Goal: Information Seeking & Learning: Learn about a topic

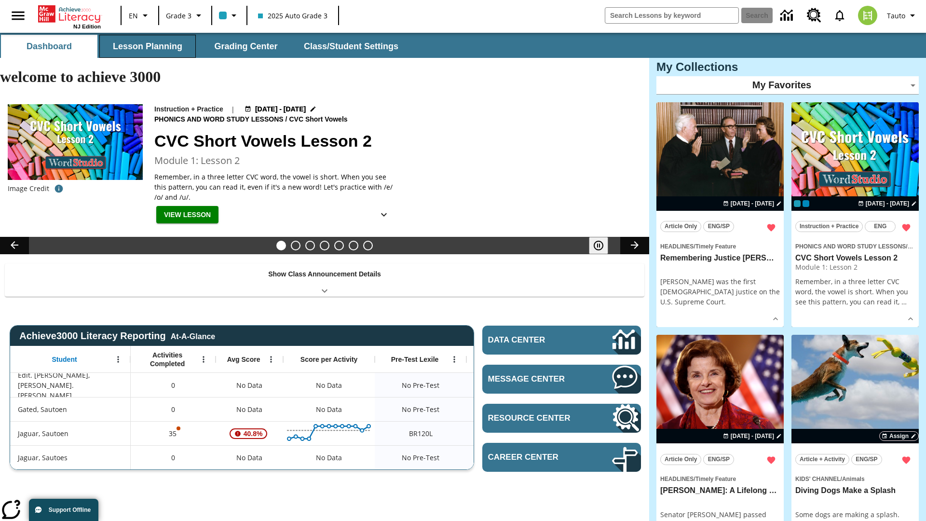
click at [148, 46] on button "Lesson Planning" at bounding box center [147, 46] width 96 height 23
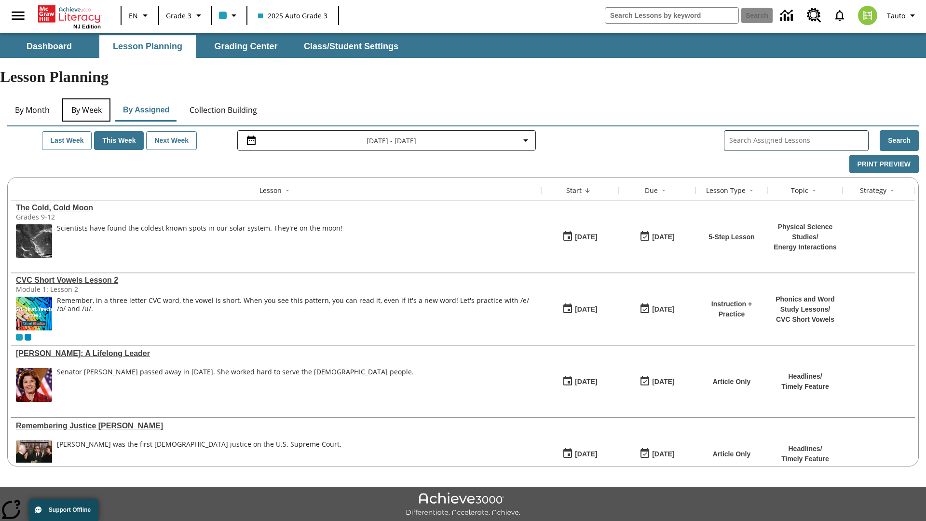
click at [86, 98] on button "By Week" at bounding box center [86, 109] width 48 height 23
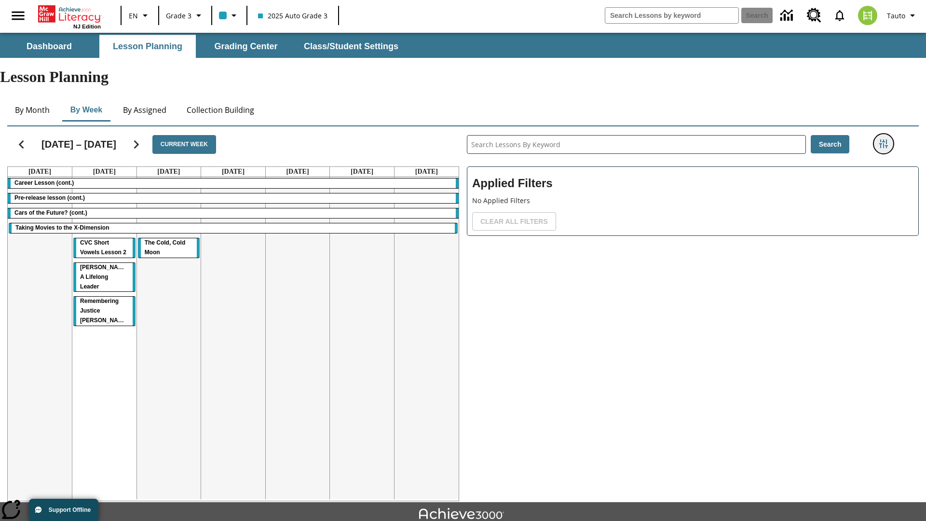
click at [883, 139] on icon "Filters Side menu" at bounding box center [883, 143] width 9 height 9
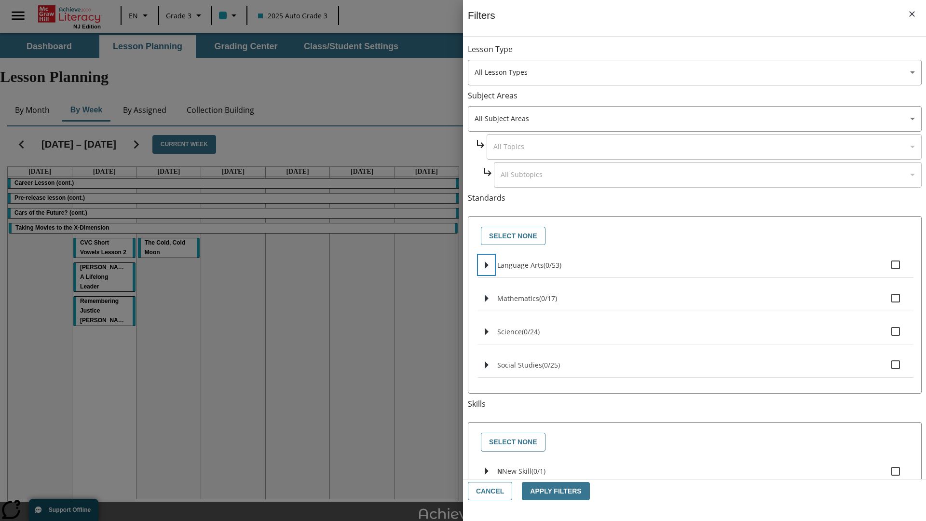
click at [486, 265] on icon "Select standards" at bounding box center [486, 264] width 3 height 7
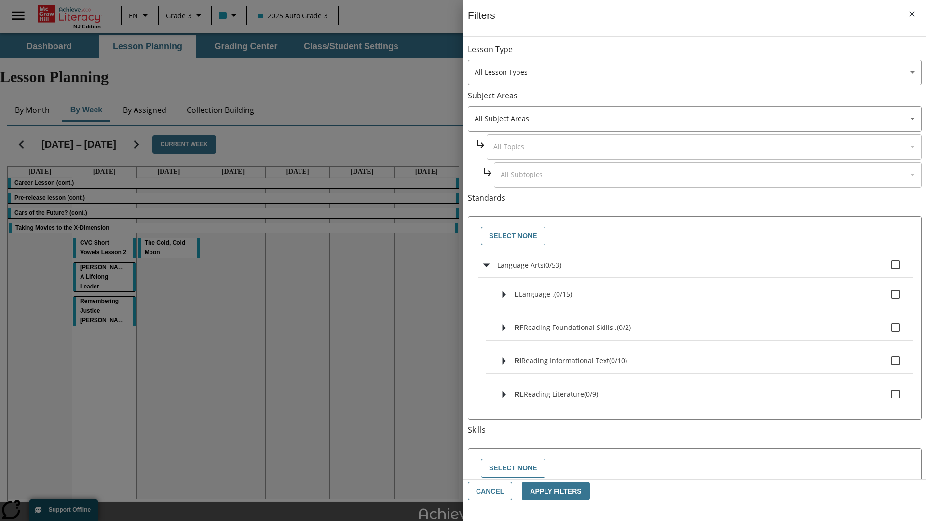
click at [701, 265] on label "Language Arts ( 0 / 53 )" at bounding box center [701, 265] width 408 height 20
click at [885, 265] on input "Language Arts ( 0 / 53 )" at bounding box center [895, 265] width 20 height 20
checkbox input "true"
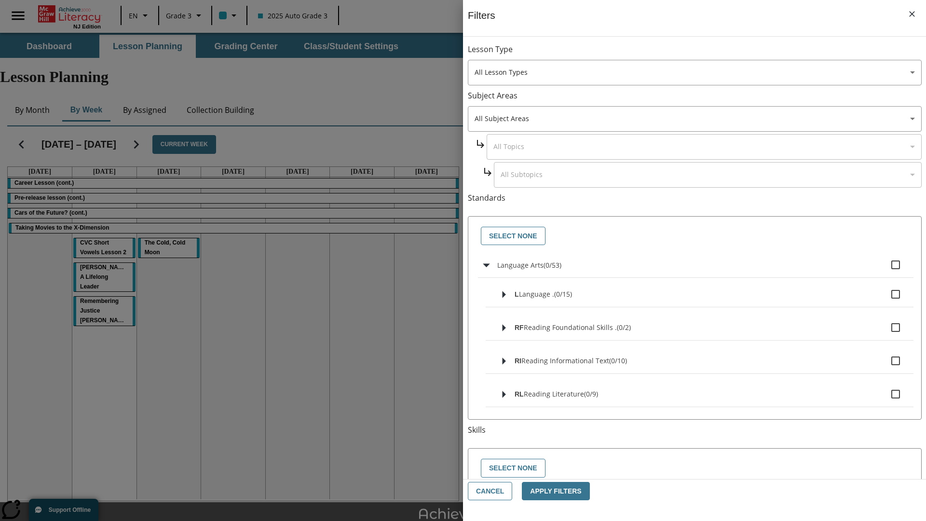
checkbox input "true"
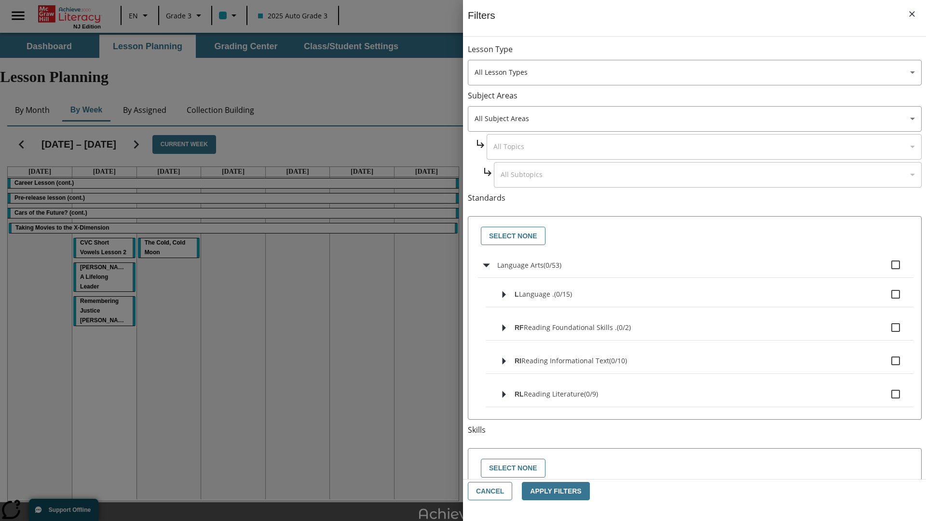
checkbox input "true"
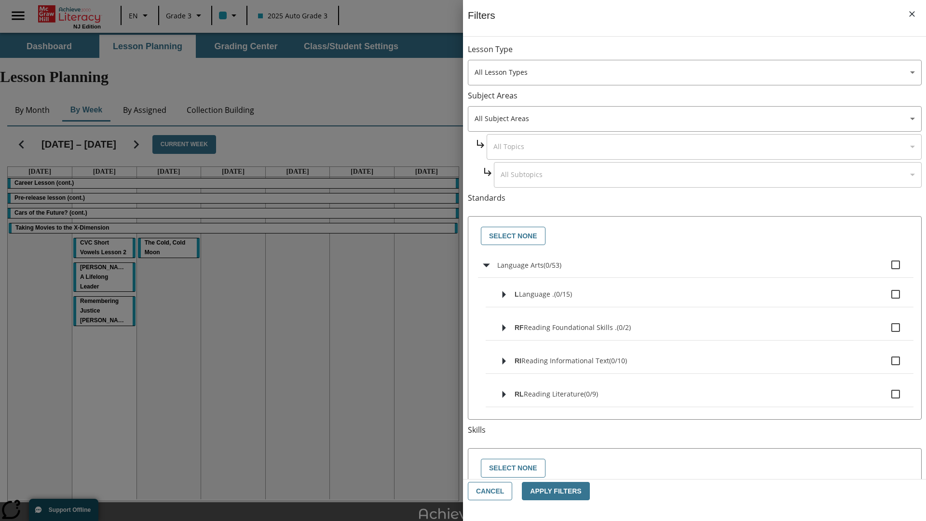
checkbox input "true"
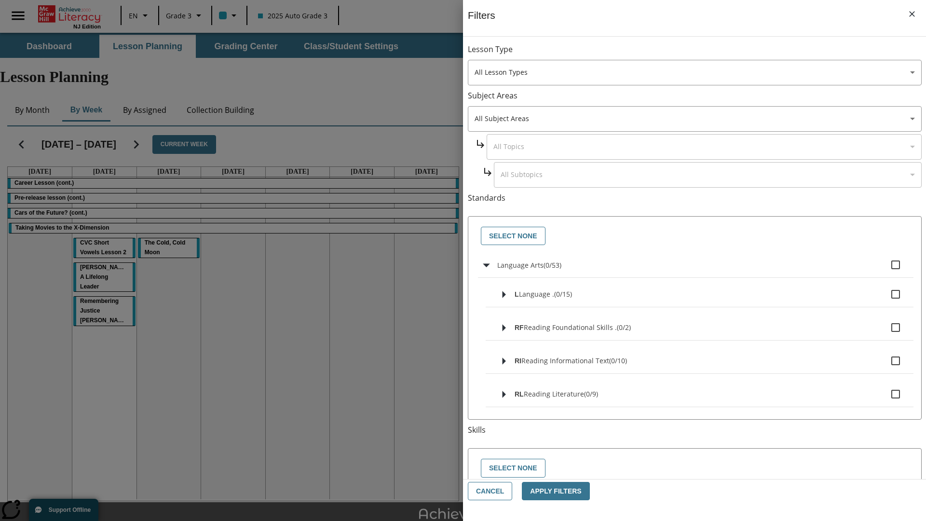
checkbox input "true"
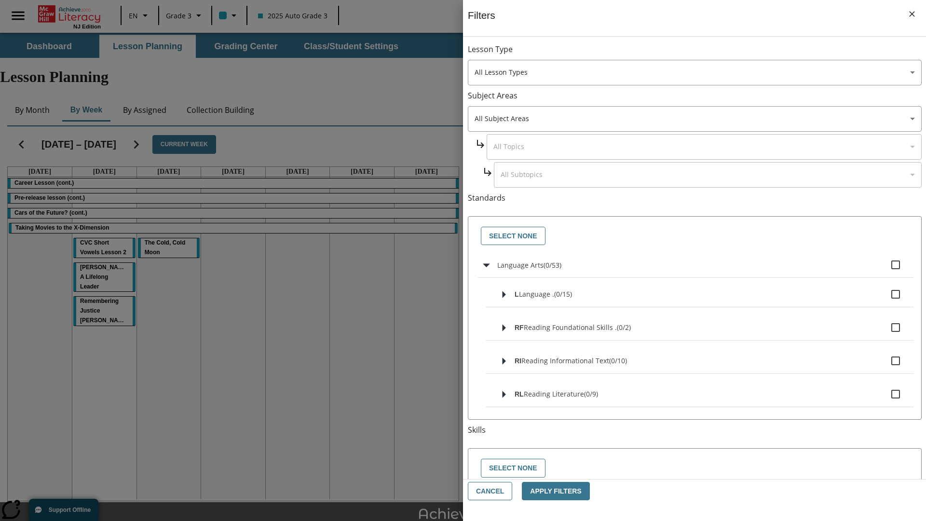
checkbox input "true"
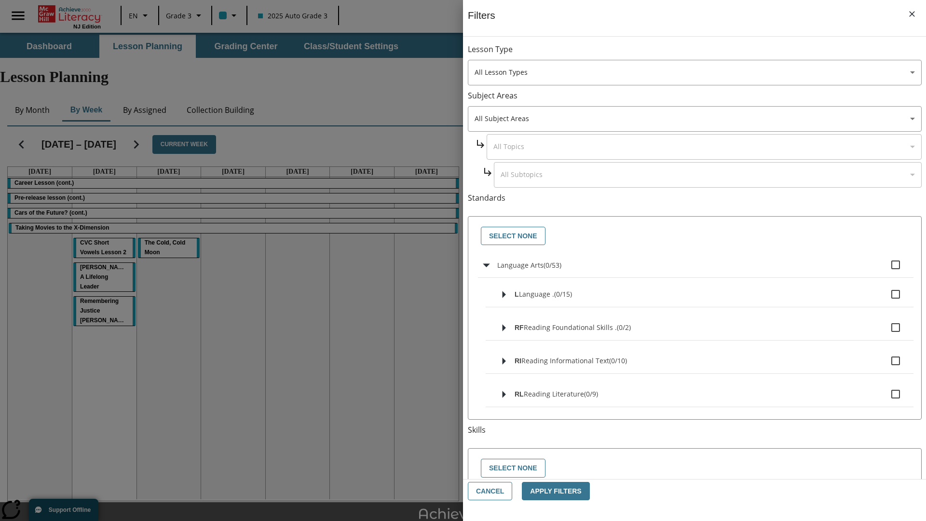
checkbox input "true"
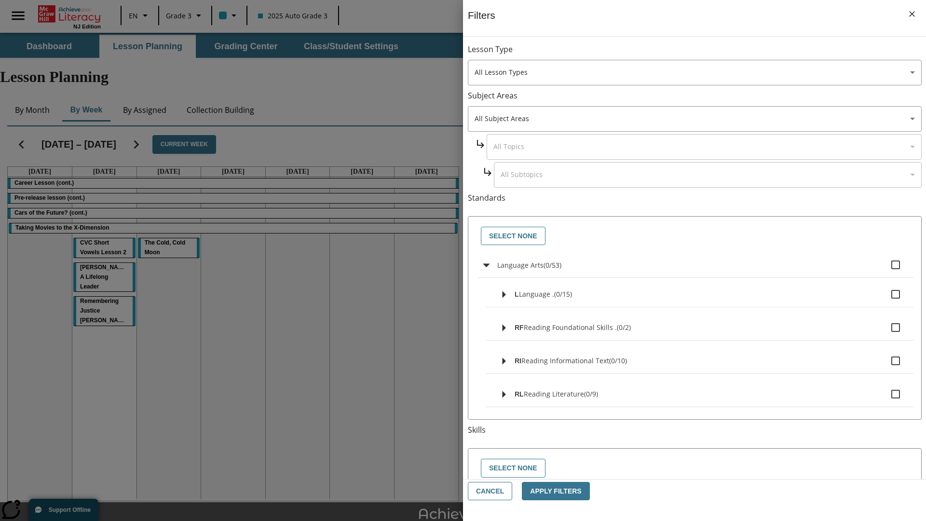
checkbox input "true"
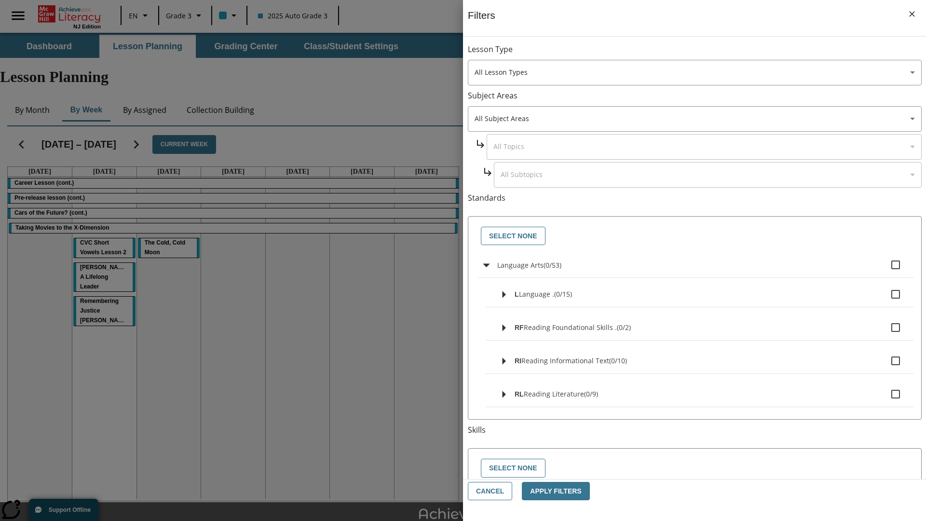
checkbox input "true"
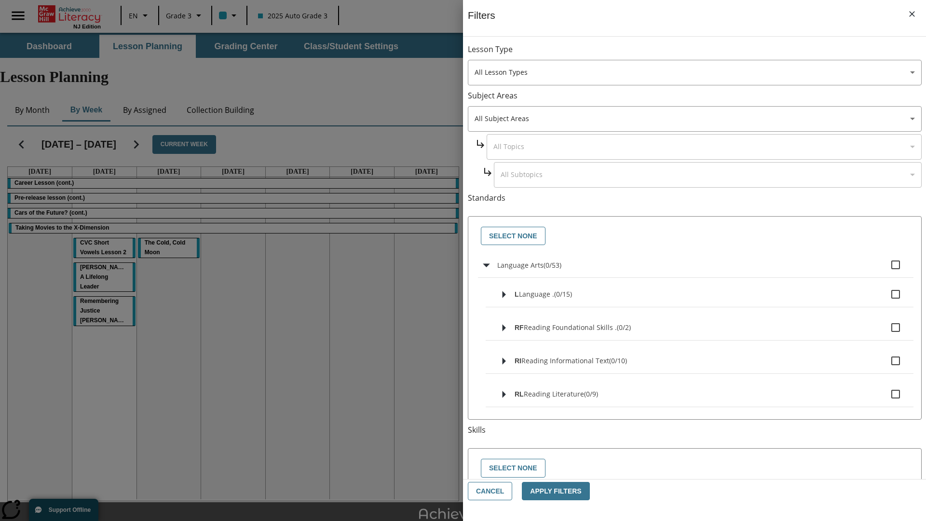
checkbox input "true"
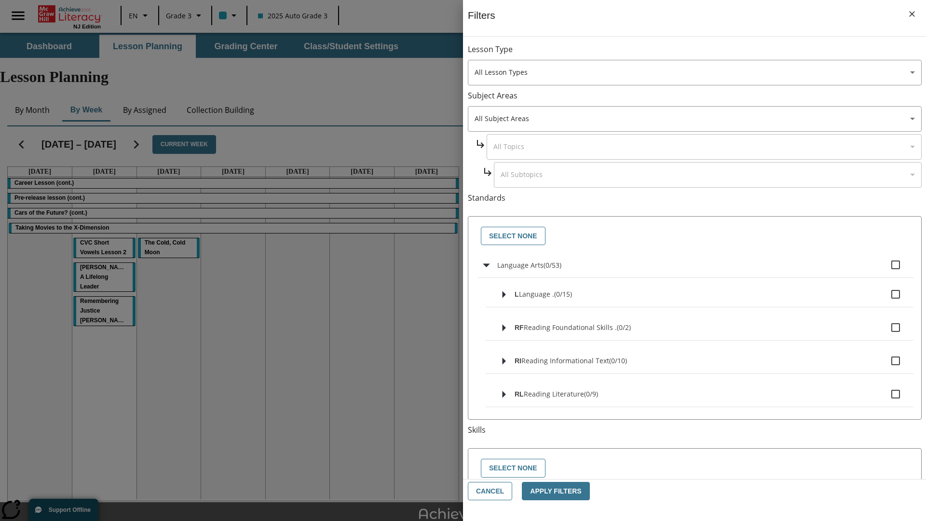
checkbox input "true"
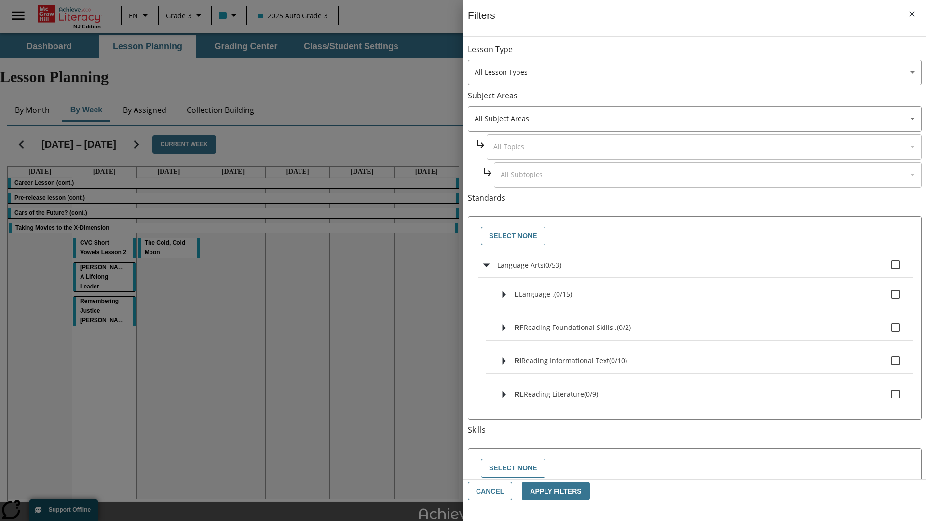
checkbox input "true"
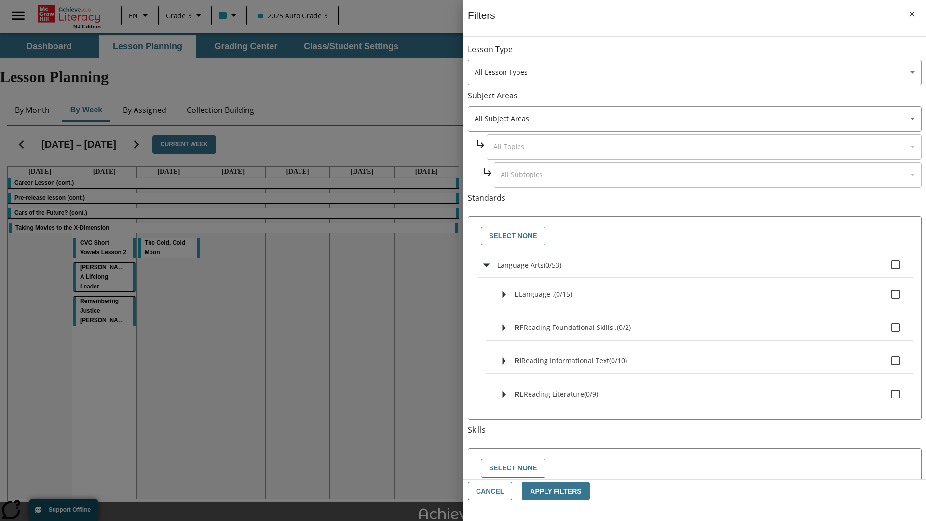
checkbox input "true"
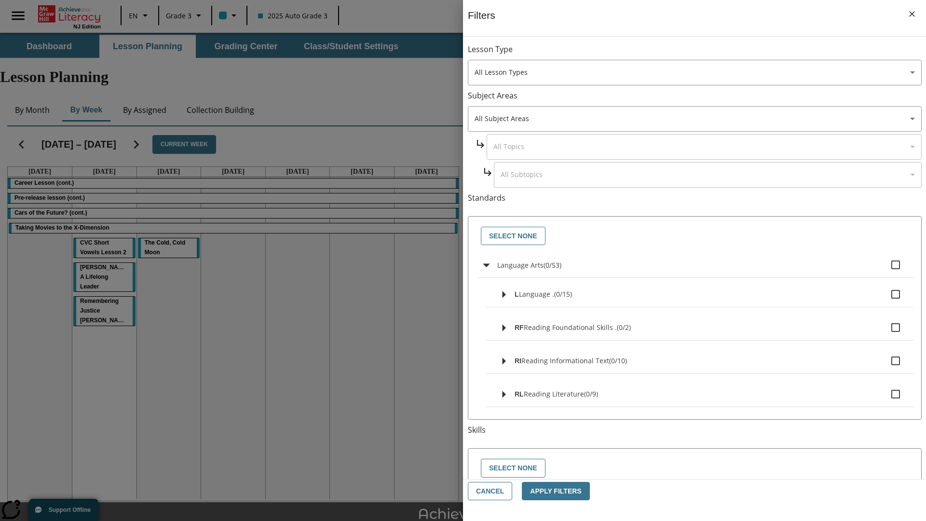
checkbox input "true"
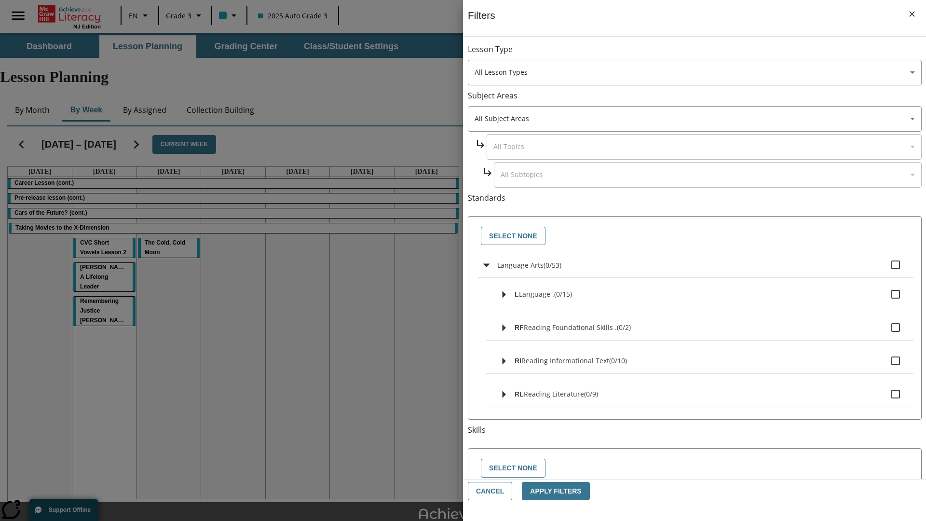
checkbox input "true"
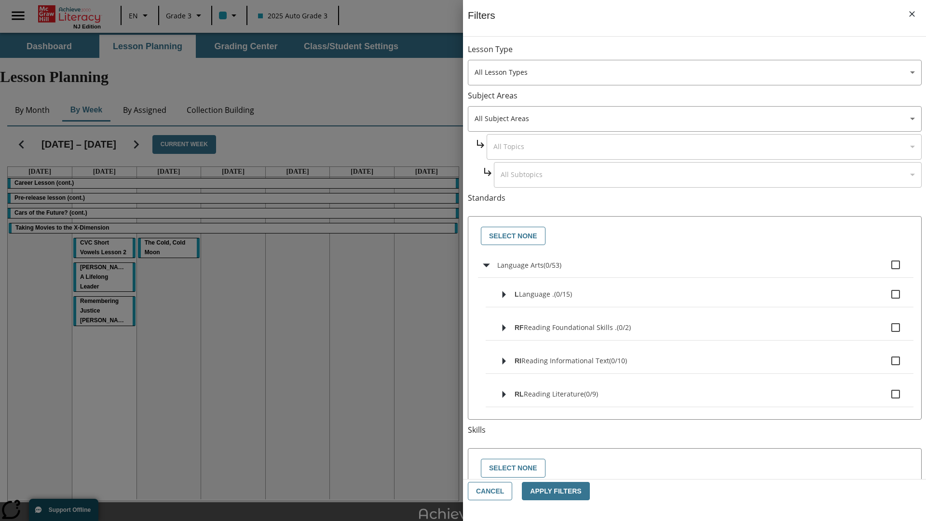
checkbox input "true"
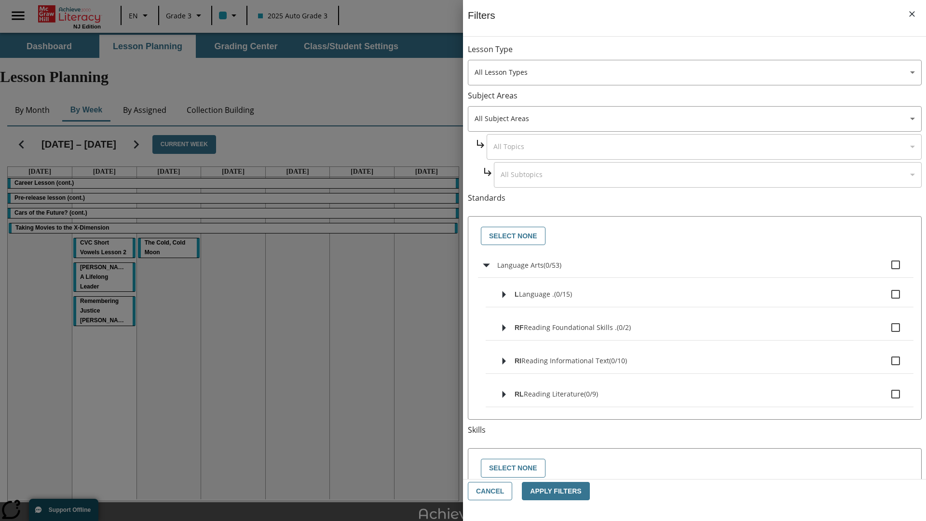
checkbox input "true"
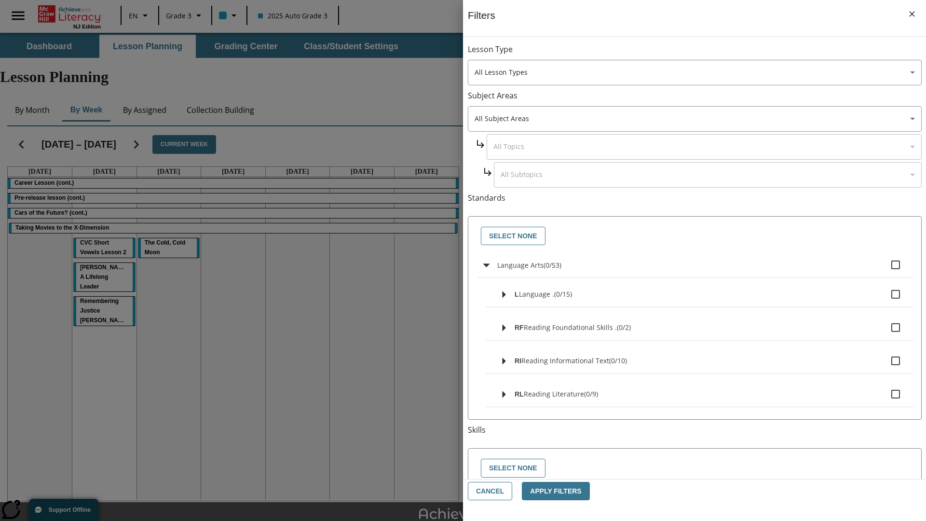
checkbox input "true"
click at [512, 236] on button "Select None" at bounding box center [513, 236] width 65 height 19
checkbox input "false"
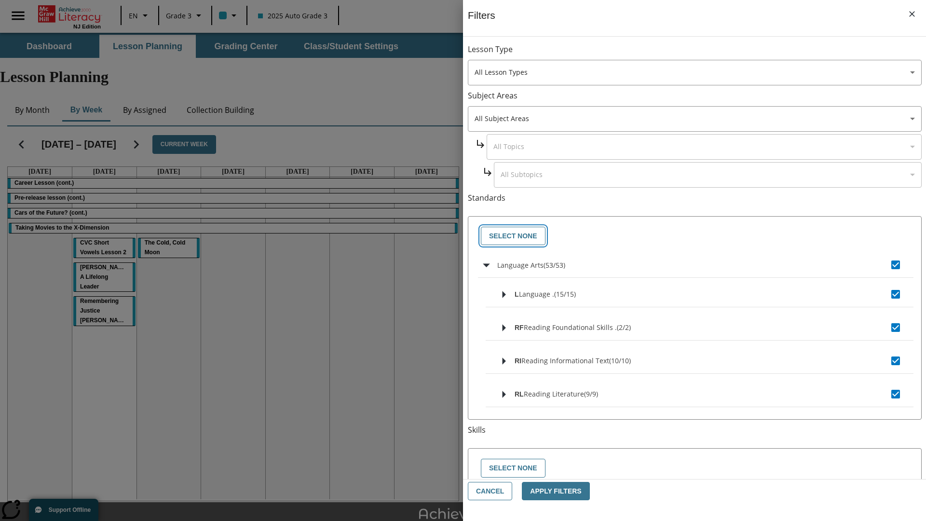
checkbox input "false"
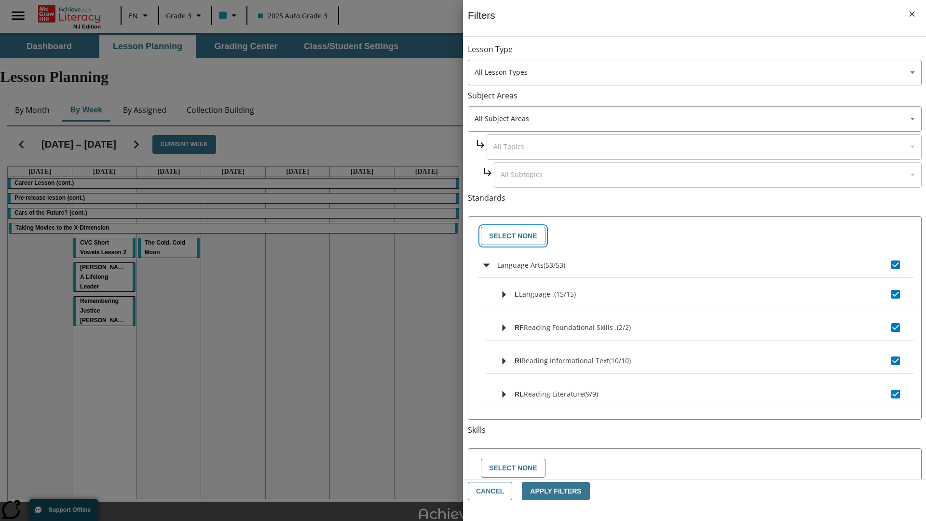
checkbox input "false"
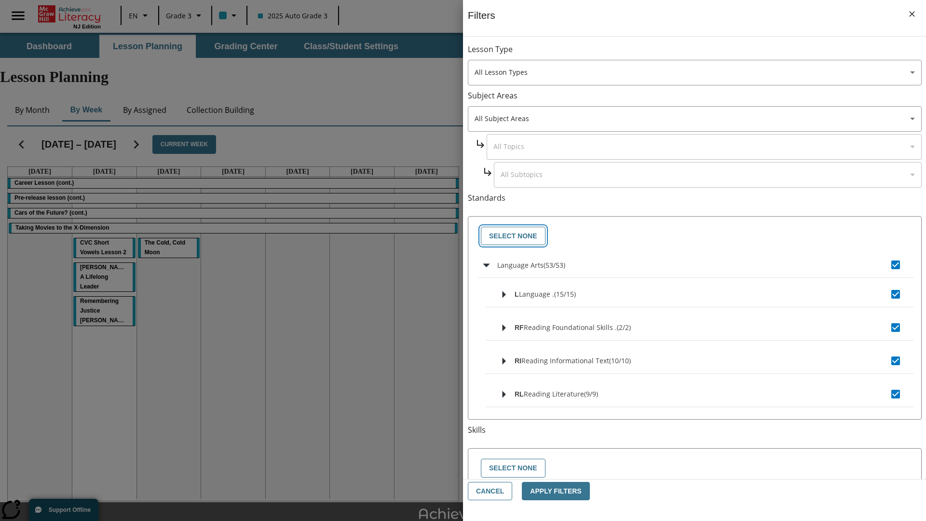
checkbox input "false"
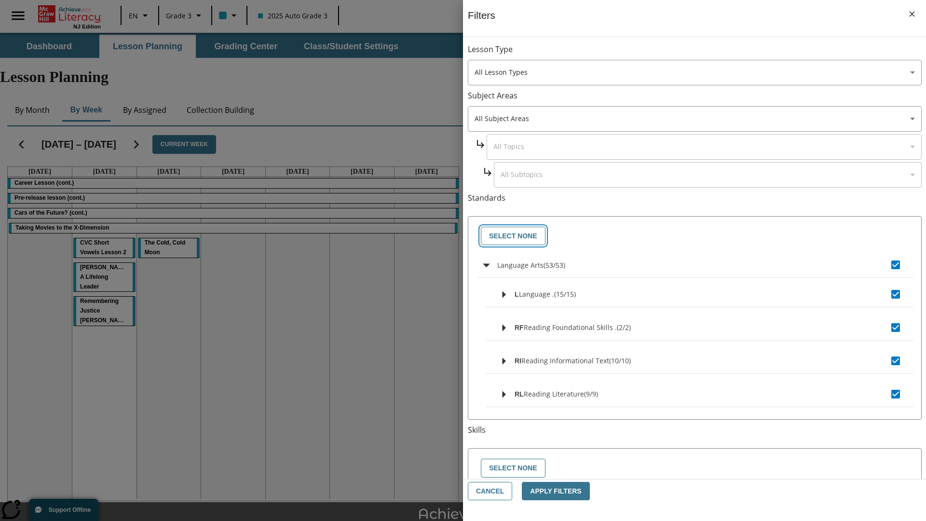
checkbox input "false"
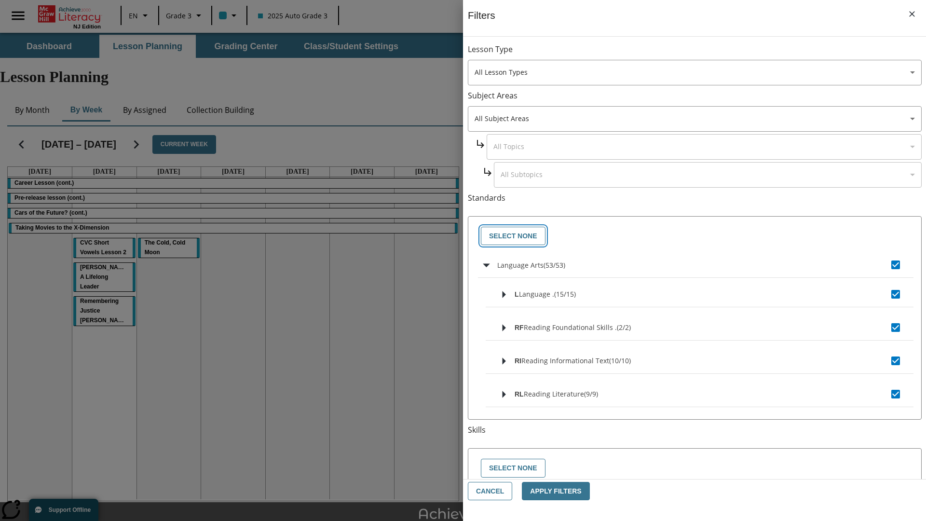
checkbox input "false"
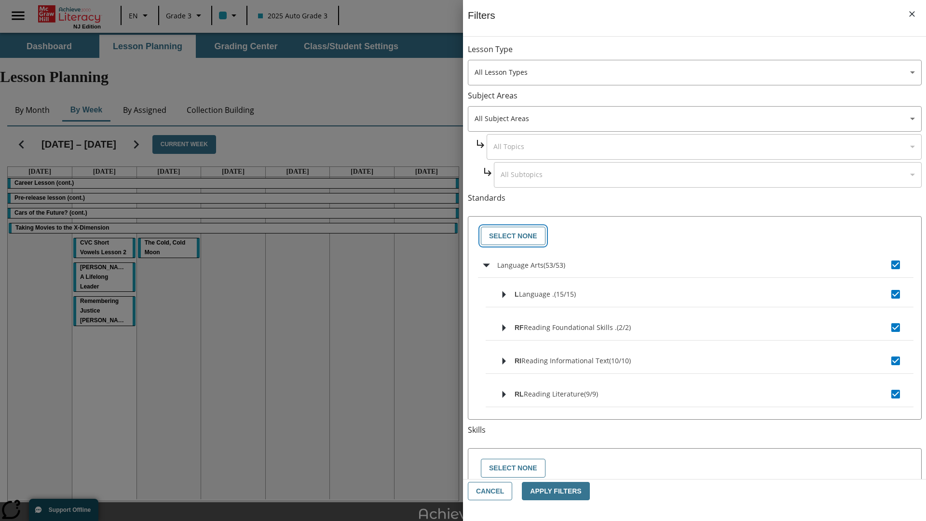
checkbox input "false"
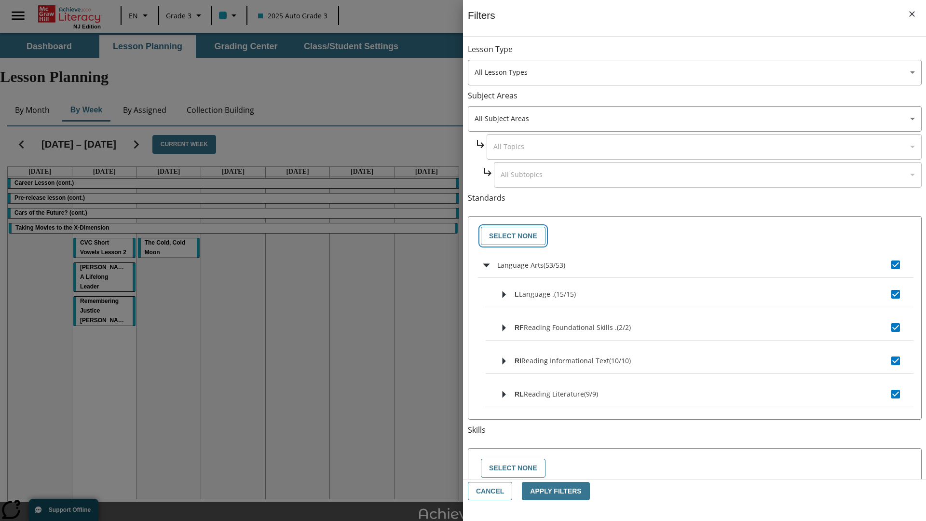
checkbox input "false"
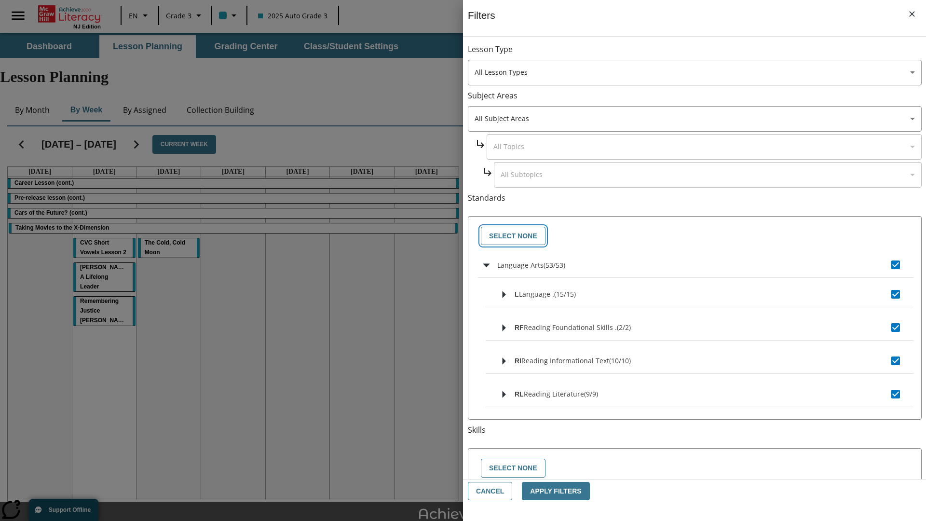
checkbox input "false"
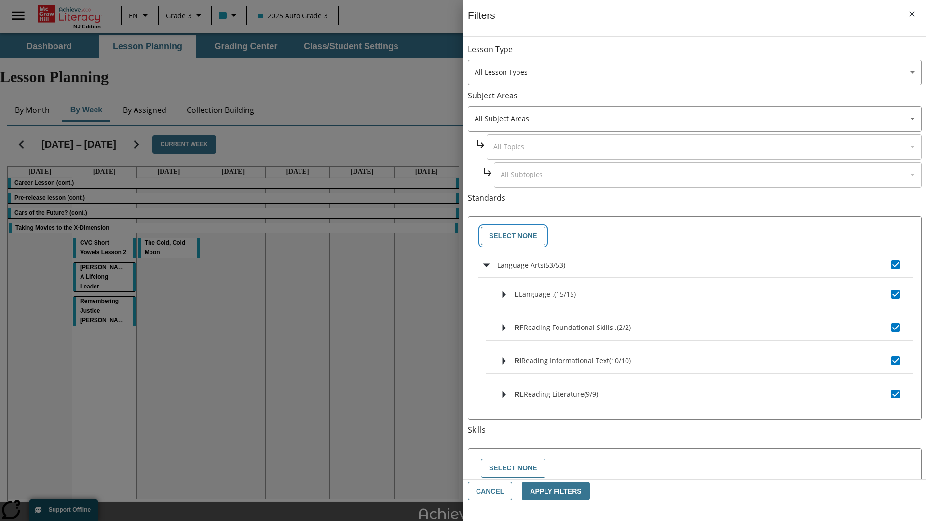
checkbox input "false"
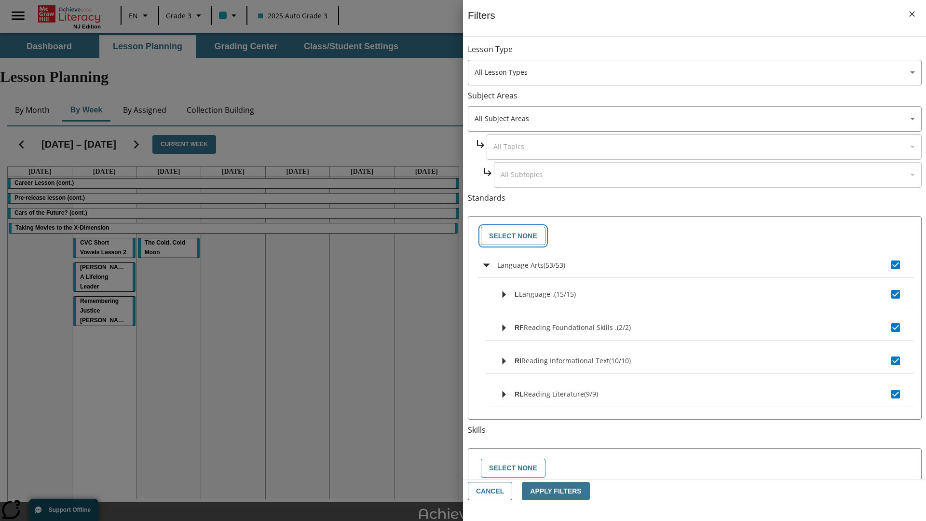
checkbox input "false"
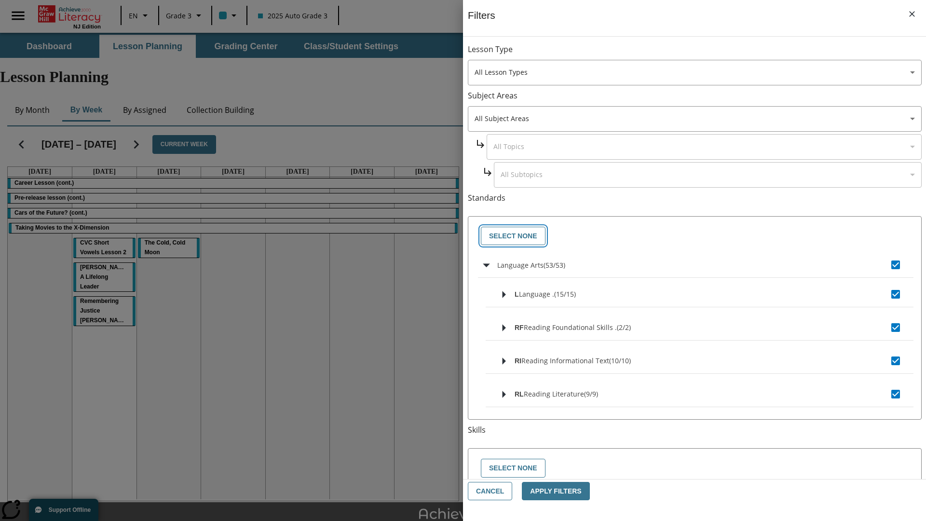
checkbox input "false"
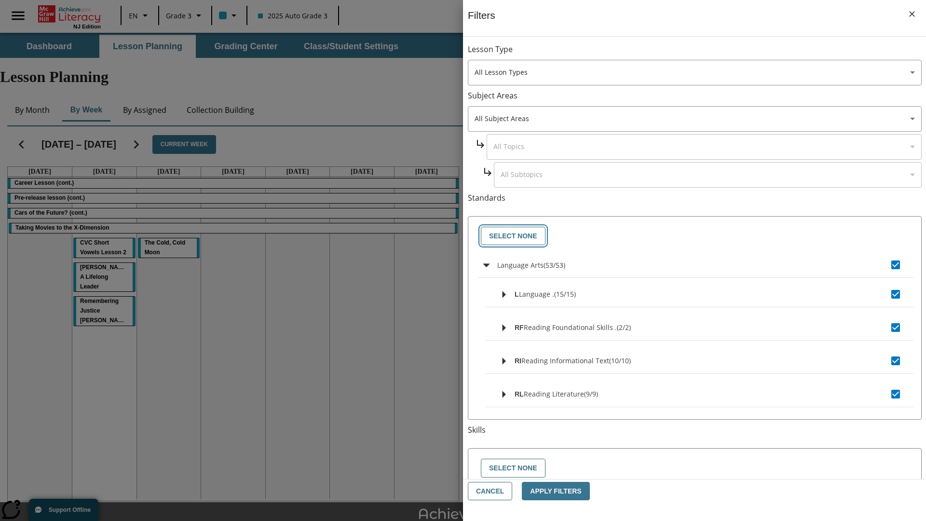
checkbox input "false"
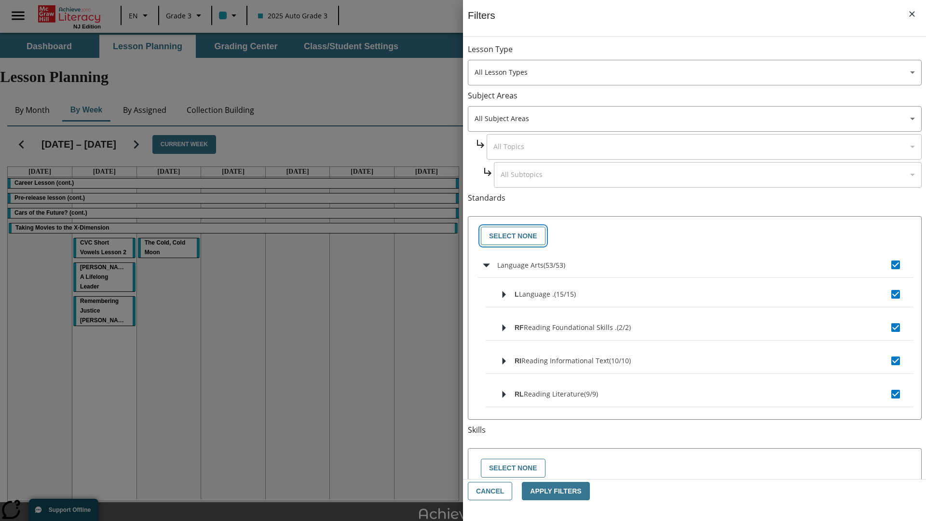
checkbox input "false"
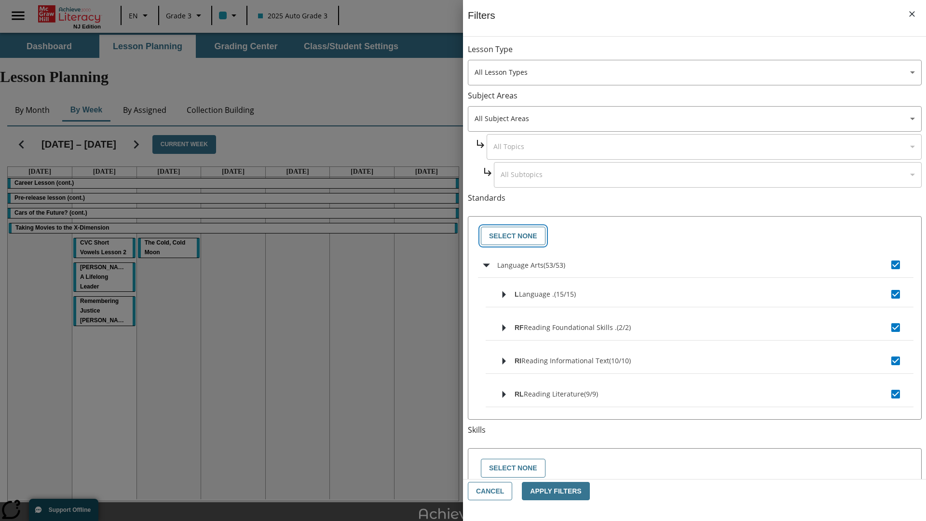
checkbox input "false"
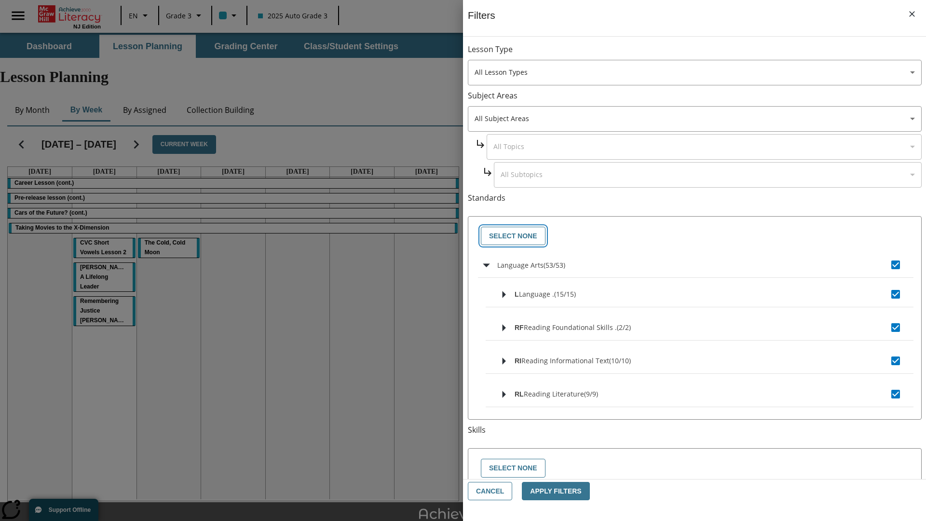
checkbox input "false"
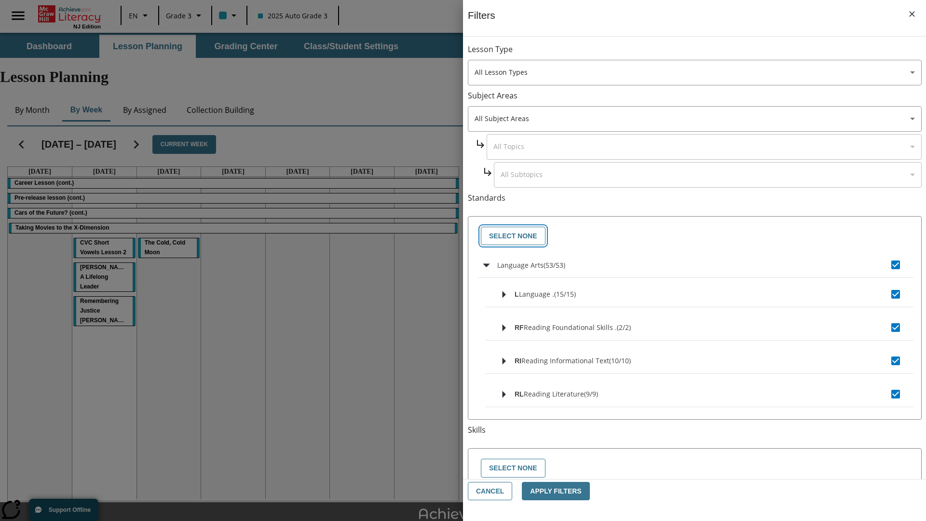
checkbox input "false"
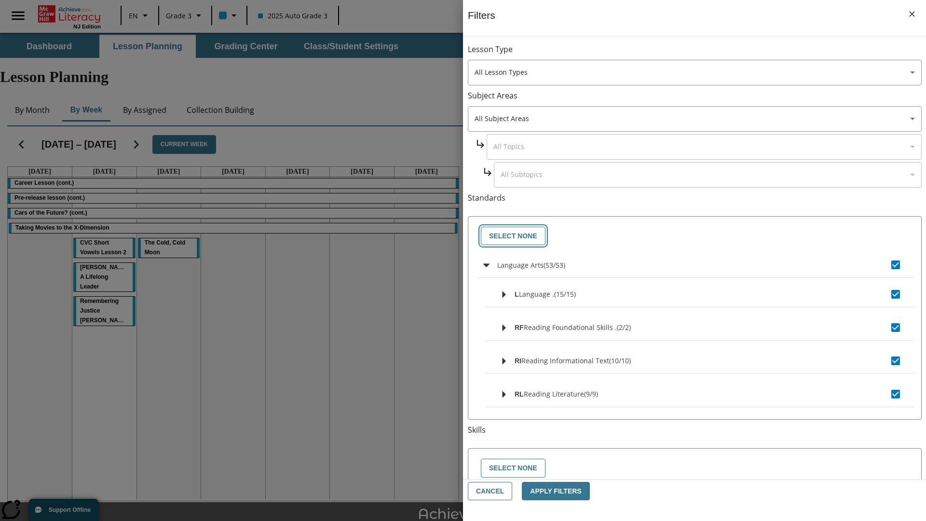
checkbox input "false"
click at [489, 491] on button "Cancel" at bounding box center [490, 491] width 44 height 19
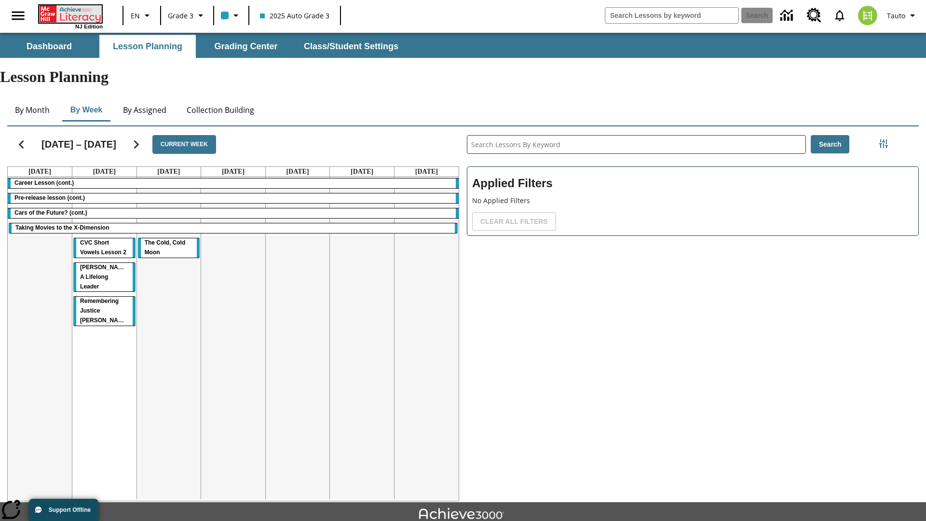
click at [69, 13] on icon "Home" at bounding box center [71, 13] width 64 height 17
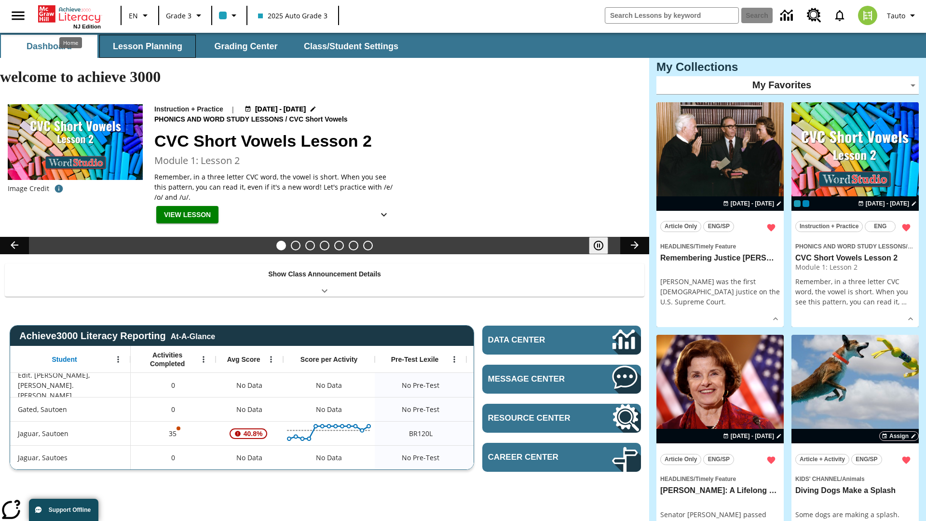
click at [148, 46] on button "Lesson Planning" at bounding box center [147, 46] width 96 height 23
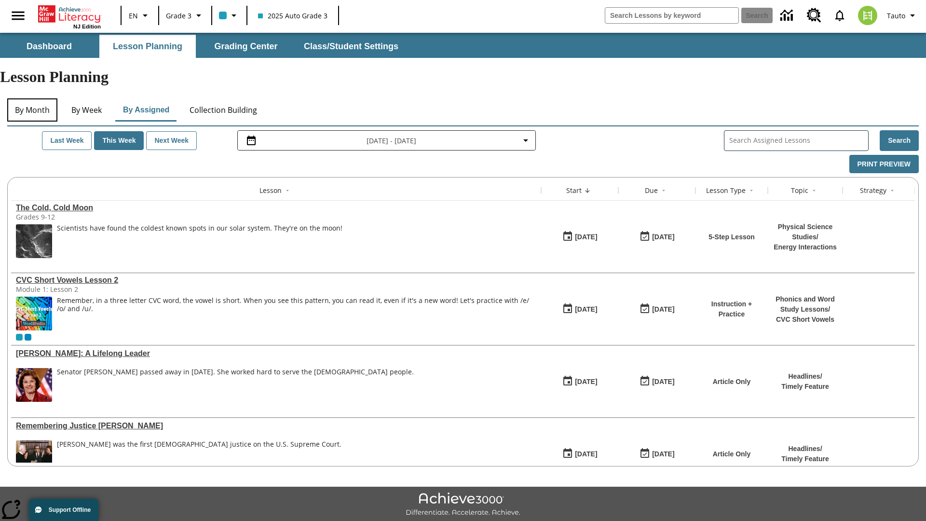
click at [32, 98] on button "By Month" at bounding box center [32, 109] width 50 height 23
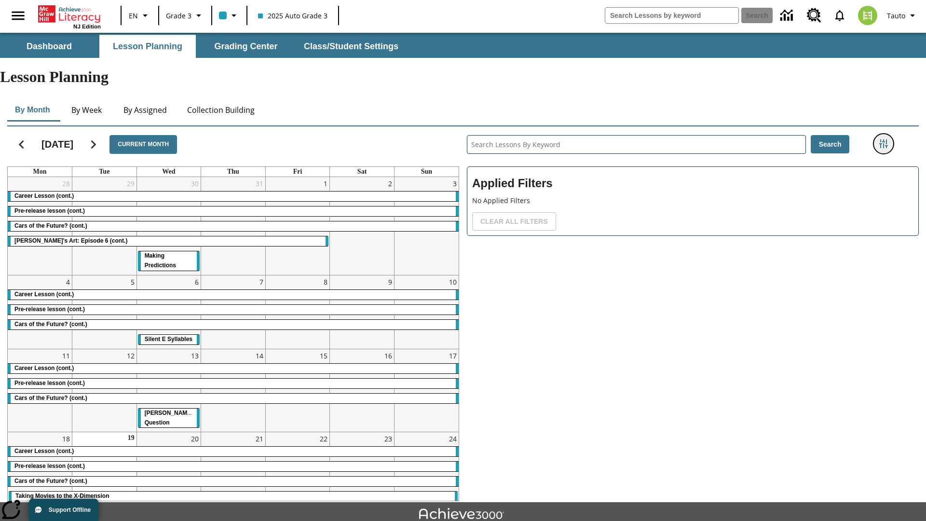
click at [883, 139] on icon "Filters Side menu" at bounding box center [883, 143] width 9 height 9
